Goal: Transaction & Acquisition: Purchase product/service

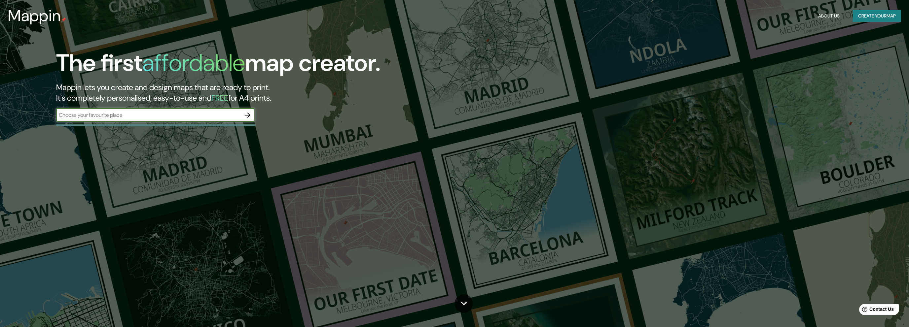
click at [139, 117] on input "text" at bounding box center [148, 115] width 185 height 8
click at [122, 116] on input "text" at bounding box center [148, 115] width 185 height 8
type input "[GEOGRAPHIC_DATA]"
click at [250, 114] on icon "button" at bounding box center [248, 115] width 8 height 8
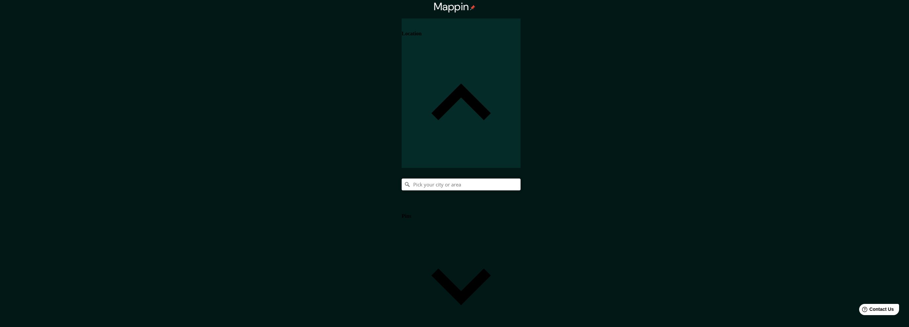
click at [520, 179] on input "Pick your city or area" at bounding box center [461, 185] width 119 height 12
click at [421, 37] on h4 "Location" at bounding box center [412, 34] width 20 height 6
click at [520, 179] on input "Pick your city or area" at bounding box center [461, 185] width 119 height 12
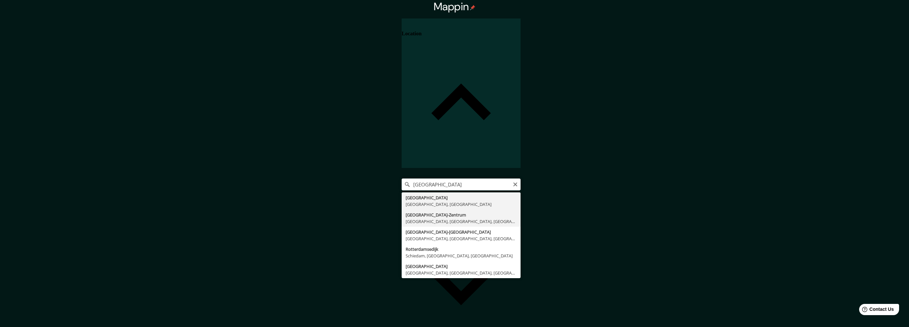
type input "[GEOGRAPHIC_DATA], [GEOGRAPHIC_DATA], [GEOGRAPHIC_DATA], [GEOGRAPHIC_DATA]"
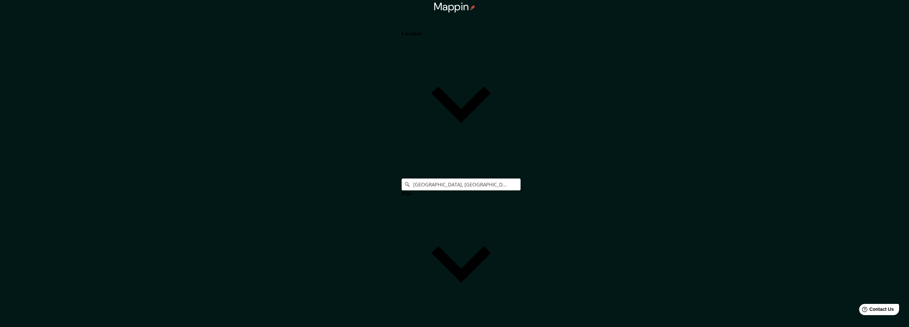
click at [520, 42] on div "Location" at bounding box center [461, 93] width 119 height 150
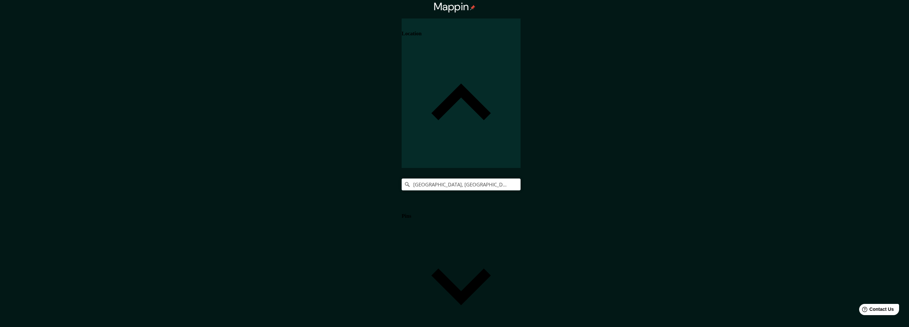
click at [421, 34] on h4 "Location" at bounding box center [412, 34] width 20 height 6
click at [411, 213] on h4 "Pins" at bounding box center [407, 216] width 10 height 6
